Goal: Information Seeking & Learning: Learn about a topic

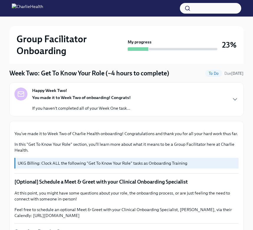
scroll to position [65, 0]
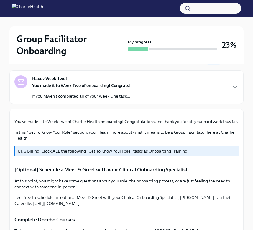
click at [77, 100] on div "Happy Week Two! You made it to Week Two of onboarding! Congrats! If you haven't…" at bounding box center [126, 87] width 234 height 34
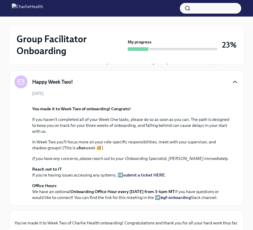
click at [234, 83] on icon "button" at bounding box center [235, 81] width 7 height 7
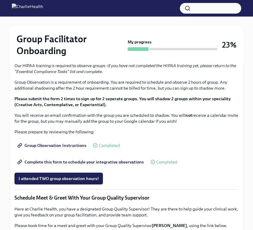
scroll to position [319, 0]
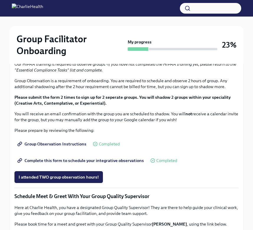
click at [77, 12] on strong "Click here to access your Docebo!" at bounding box center [52, 9] width 65 height 5
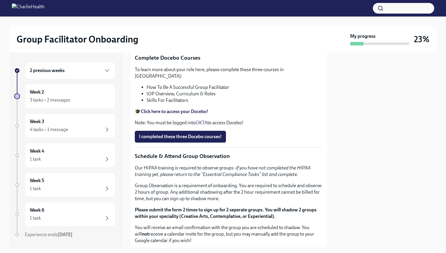
scroll to position [255, 0]
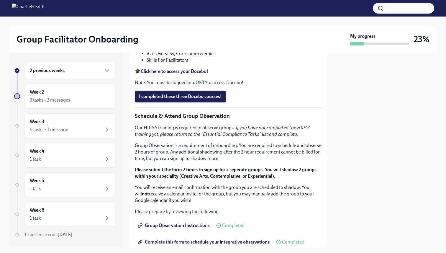
drag, startPoint x: 201, startPoint y: 168, endPoint x: 145, endPoint y: 168, distance: 55.8
click at [145, 63] on ul "How To Be A Successful Group Facilitator IOP Overview, Curriculum & Roles Skill…" at bounding box center [229, 53] width 188 height 19
copy li "How To Be A Successful Group Facilitator"
click at [184, 50] on li "How To Be A Successful Group Facilitator" at bounding box center [235, 47] width 176 height 6
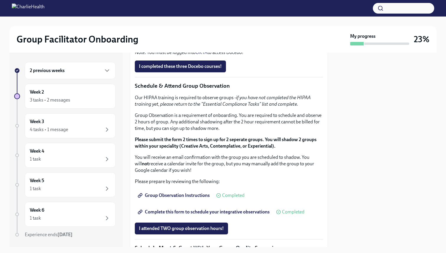
scroll to position [281, 0]
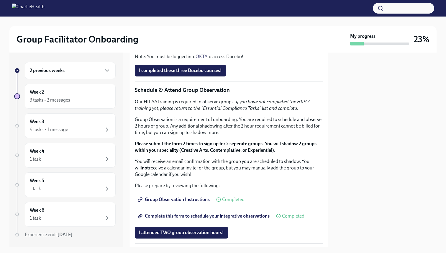
drag, startPoint x: 147, startPoint y: 148, endPoint x: 229, endPoint y: 147, distance: 82.0
click at [229, 31] on li "IOP Overview, Curriculum & Roles" at bounding box center [235, 27] width 176 height 6
copy li "IOP Overview, Curriculum & Roles"
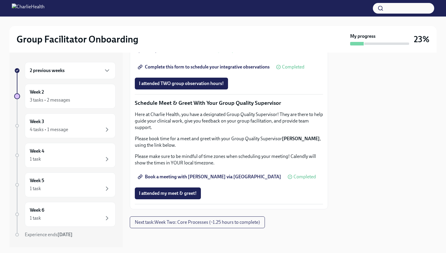
scroll to position [551, 0]
click at [158, 224] on span "Next task : Week Two: Core Processes (~1.25 hours to complete)" at bounding box center [197, 222] width 125 height 6
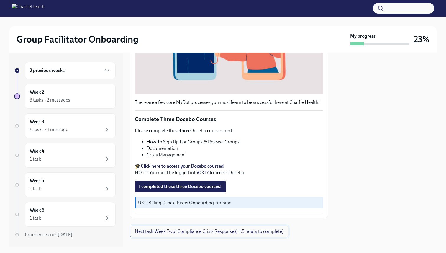
scroll to position [173, 0]
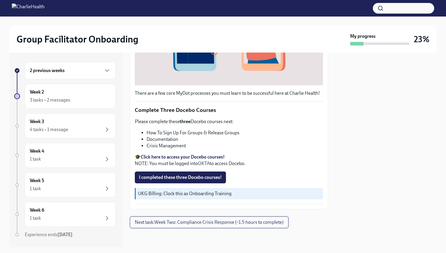
click at [158, 224] on span "Next task : Week Two: Compliance Crisis Response (~1.5 hours to complete)" at bounding box center [209, 222] width 149 height 6
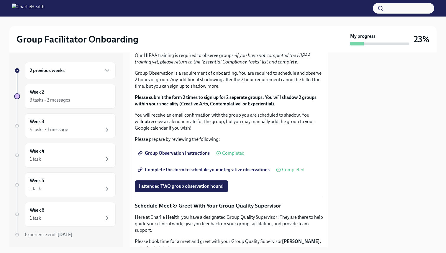
scroll to position [328, 0]
